Goal: Task Accomplishment & Management: Manage account settings

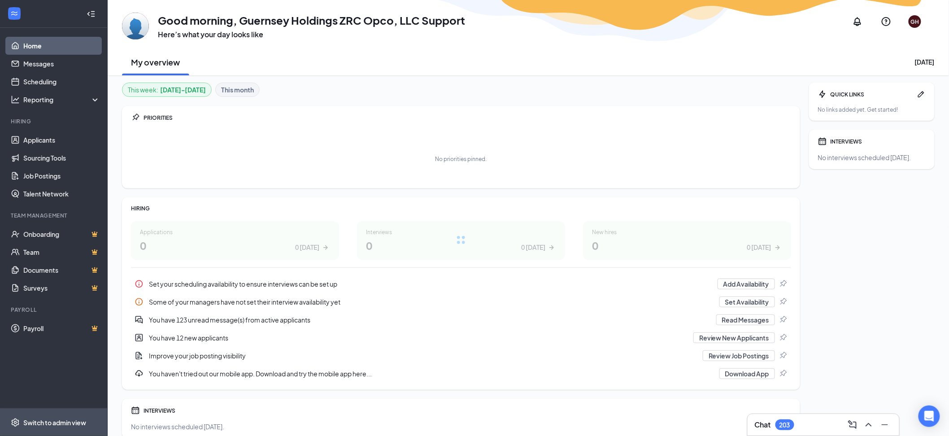
click at [66, 423] on div "Switch to admin view" at bounding box center [54, 422] width 63 height 9
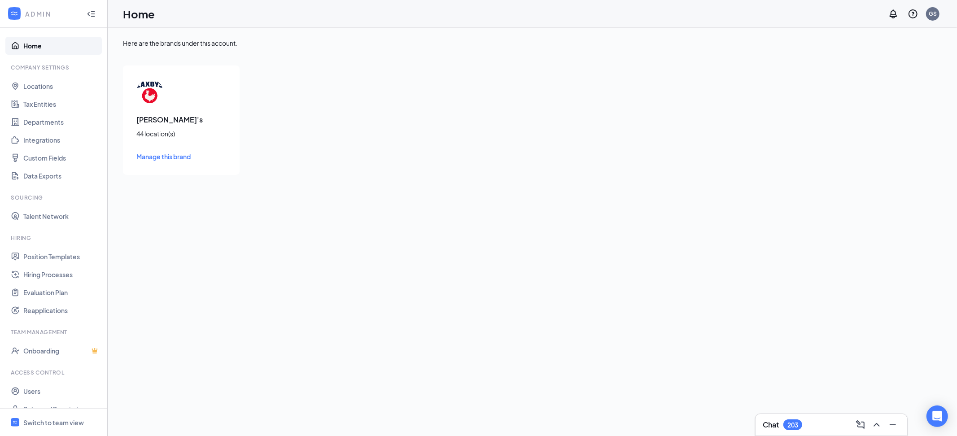
click at [170, 155] on span "Manage this brand" at bounding box center [163, 156] width 54 height 8
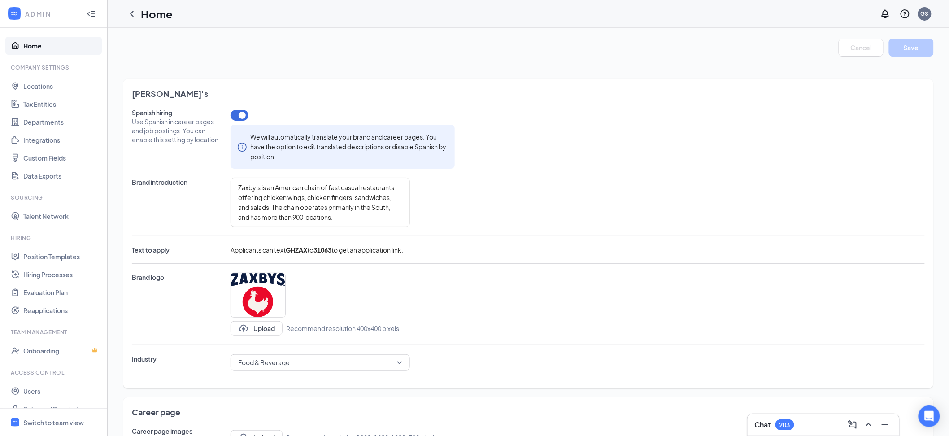
type textarea "Loremip do Sitam’c ad eli seddo eiusm temp in u laboree, dolo-magna aliq enim’a…"
type textarea "Lo Ipsum’d, si ametcon ad elitse doei te inc utla etd magnaaliq enimadmi veni q…"
type textarea "Lo Ipsum'd, si ametcon ad elitseddo ei tem incidi utl etdolore magn aliquaenima…"
click at [134, 15] on icon "ChevronLeft" at bounding box center [131, 14] width 11 height 11
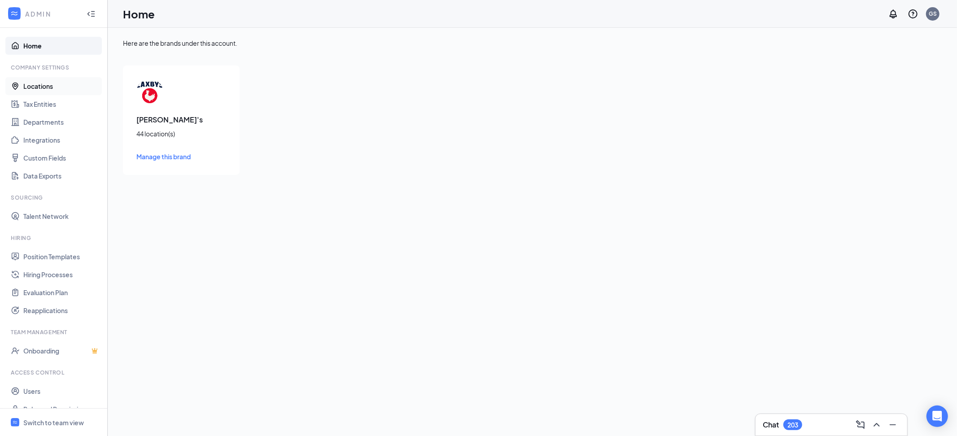
click at [70, 87] on link "Locations" at bounding box center [61, 86] width 77 height 18
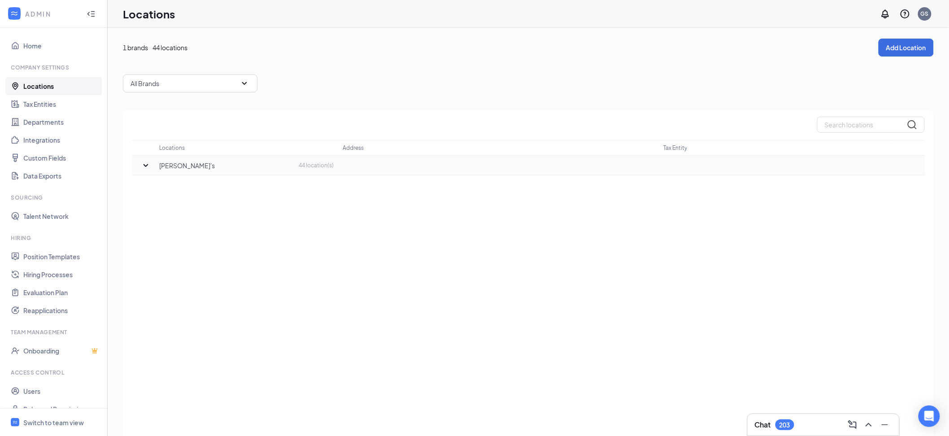
click at [148, 167] on icon "SmallChevronDown" at bounding box center [145, 165] width 11 height 11
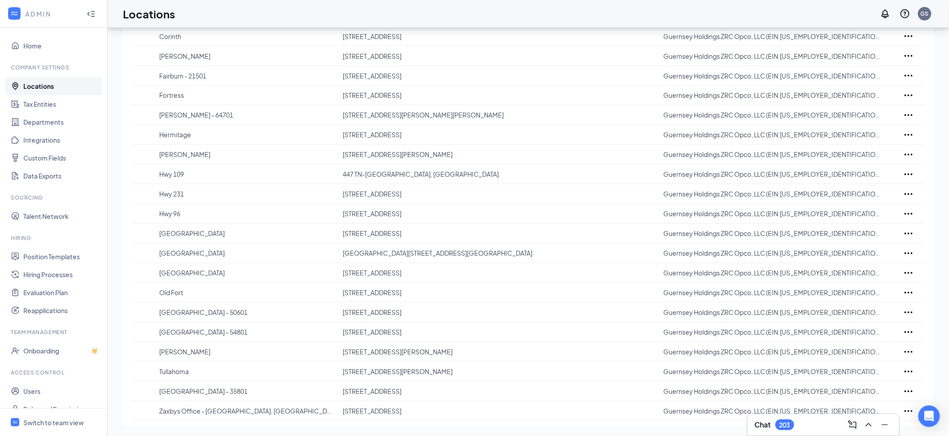
scroll to position [624, 0]
